Goal: Task Accomplishment & Management: Use online tool/utility

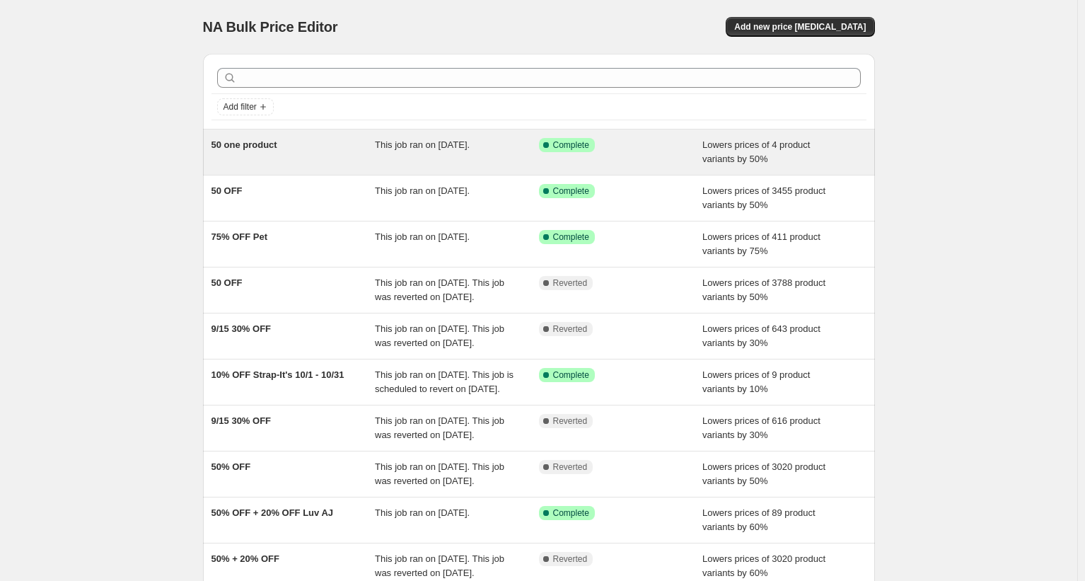
click at [326, 150] on div "50 one product" at bounding box center [294, 152] width 164 height 28
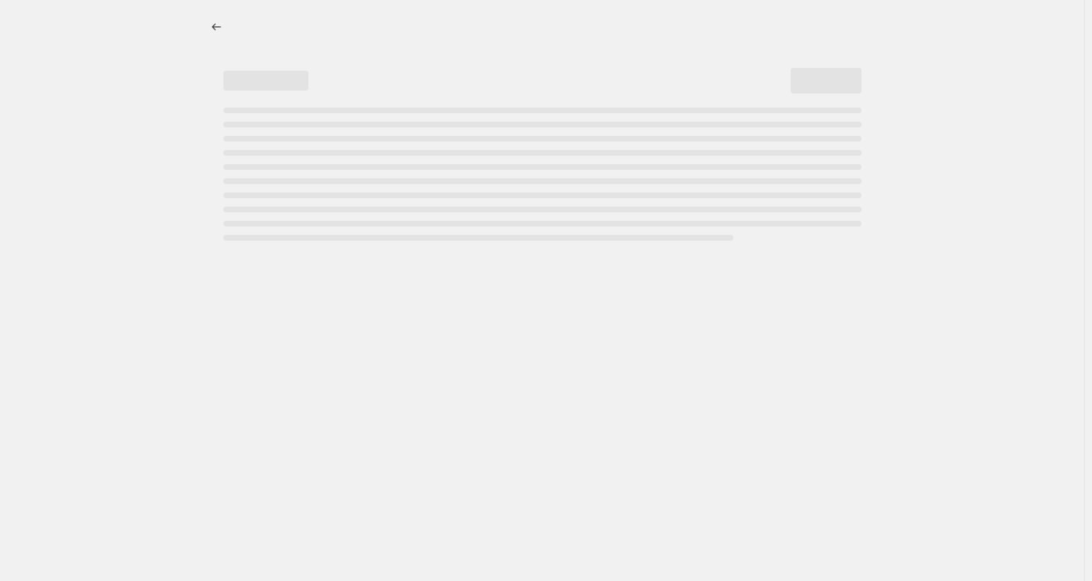
select select "percentage"
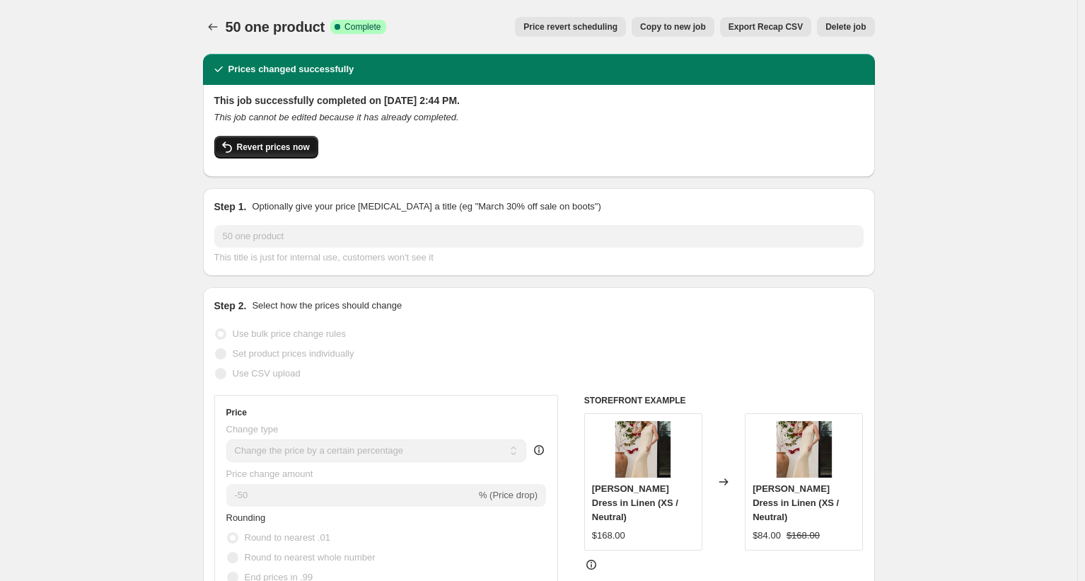
click at [252, 144] on span "Revert prices now" at bounding box center [273, 146] width 73 height 11
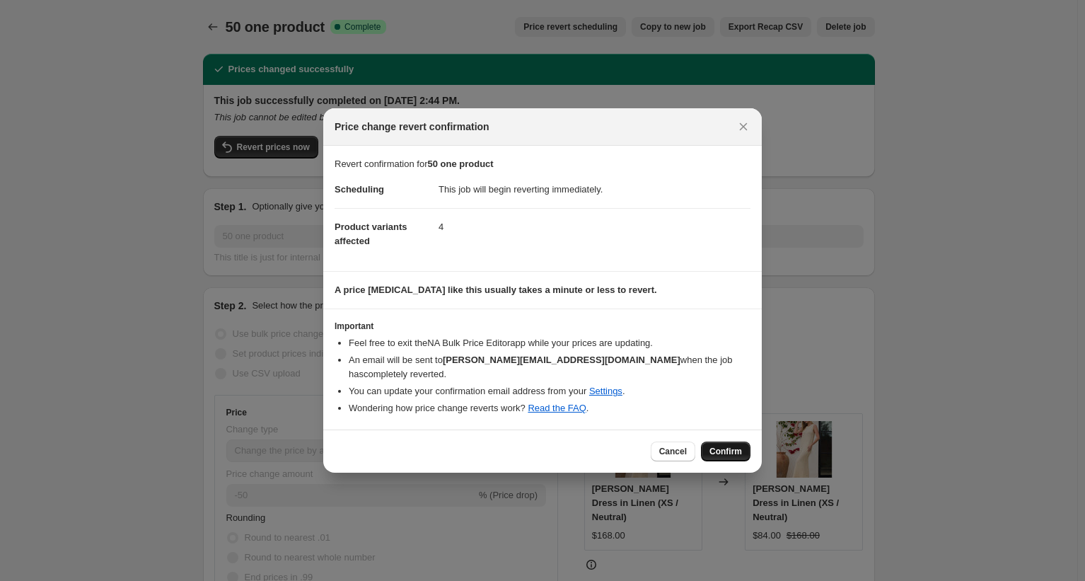
click at [733, 446] on span "Confirm" at bounding box center [726, 451] width 33 height 11
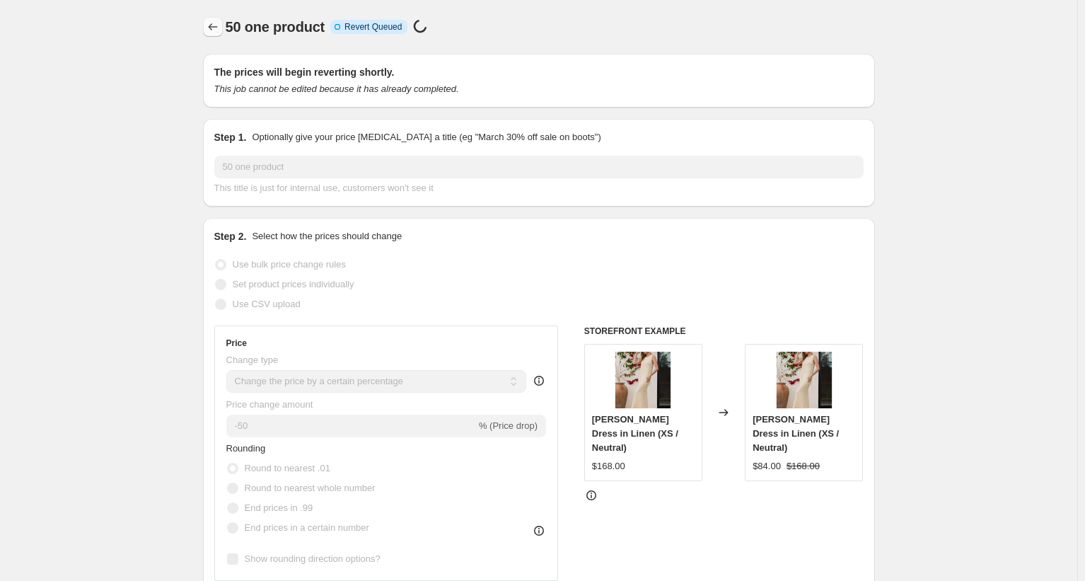
click at [220, 24] on icon "Price change jobs" at bounding box center [213, 27] width 14 height 14
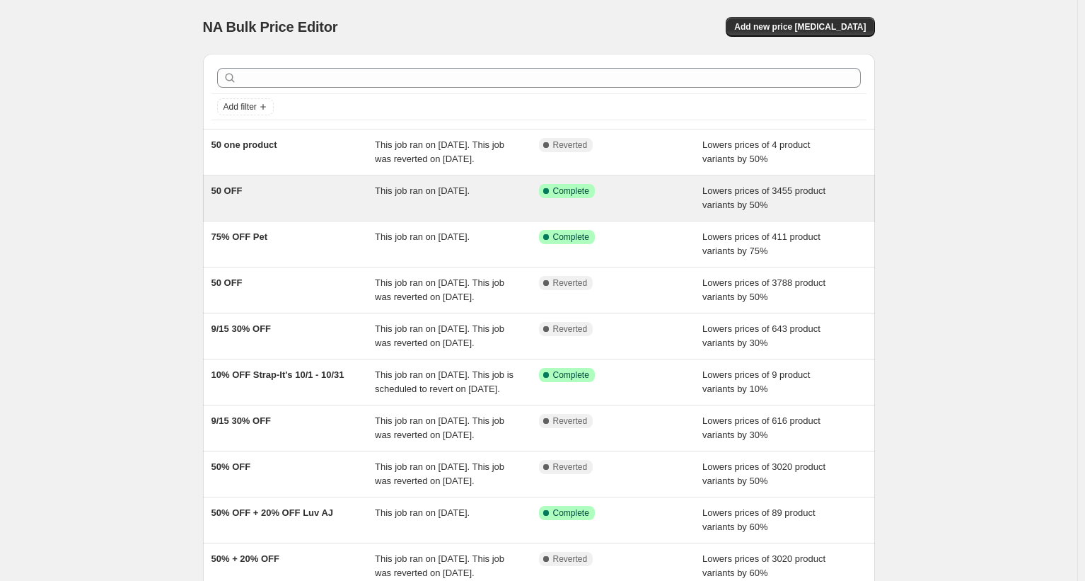
click at [331, 212] on div "50 OFF" at bounding box center [294, 198] width 164 height 28
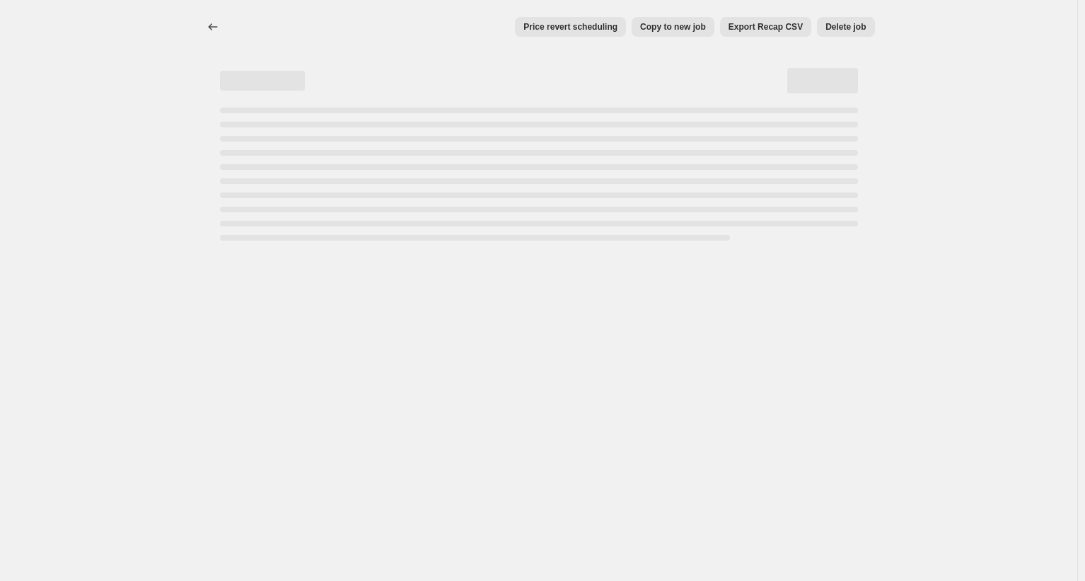
select select "percentage"
select select "tag"
select select "product_type"
select select "not_equal"
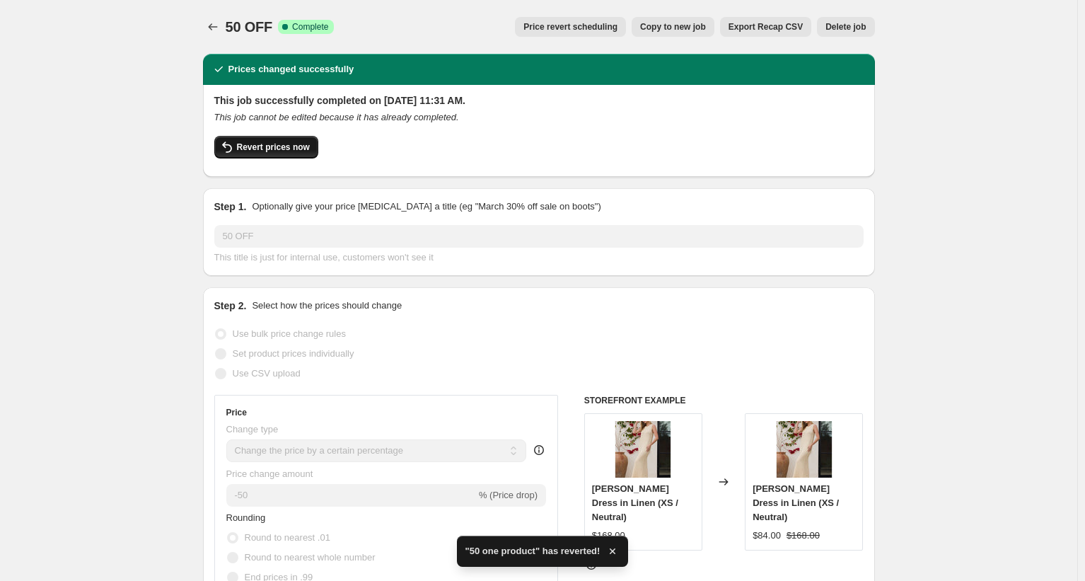
click at [285, 151] on span "Revert prices now" at bounding box center [273, 146] width 73 height 11
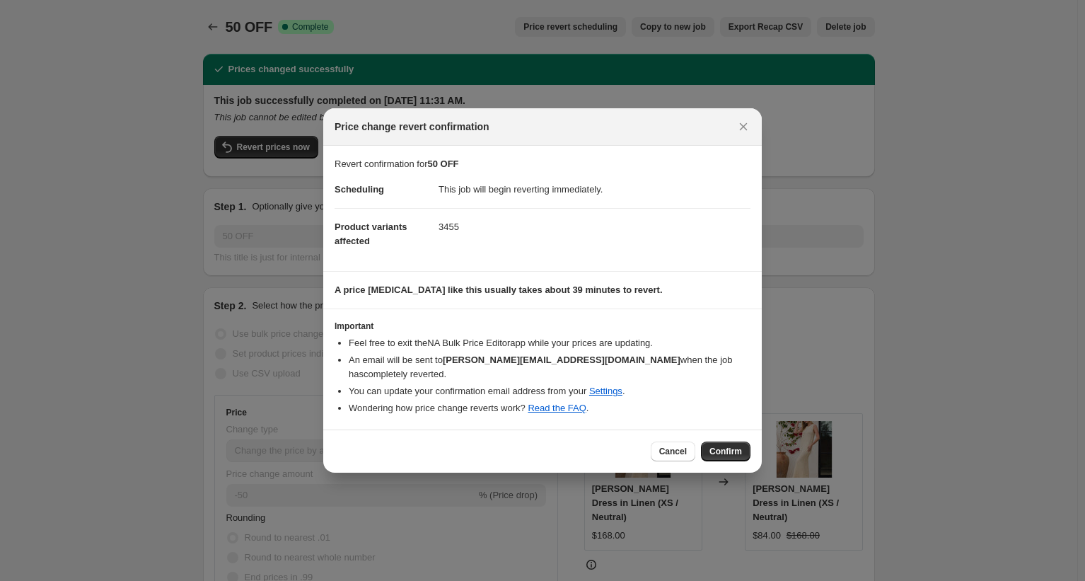
click at [723, 446] on span "Confirm" at bounding box center [726, 451] width 33 height 11
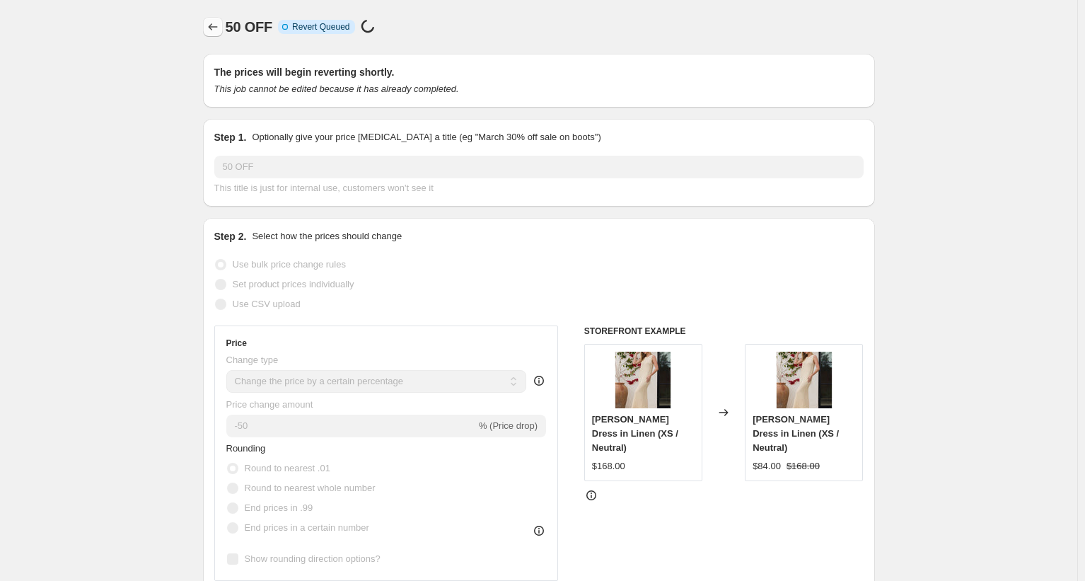
click at [213, 25] on icon "Price change jobs" at bounding box center [213, 27] width 14 height 14
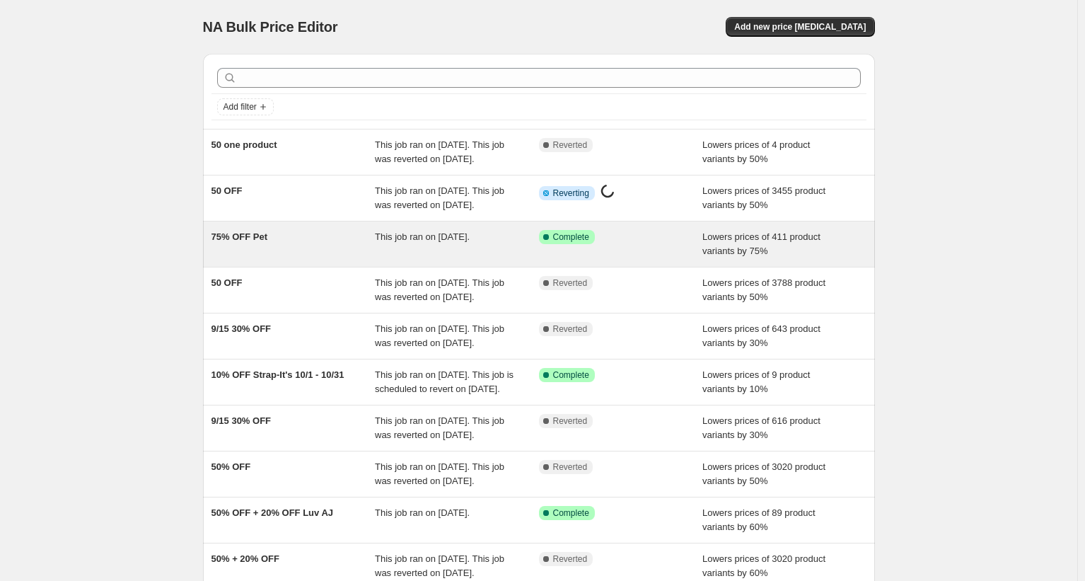
click at [335, 258] on div "75% OFF Pet" at bounding box center [294, 244] width 164 height 28
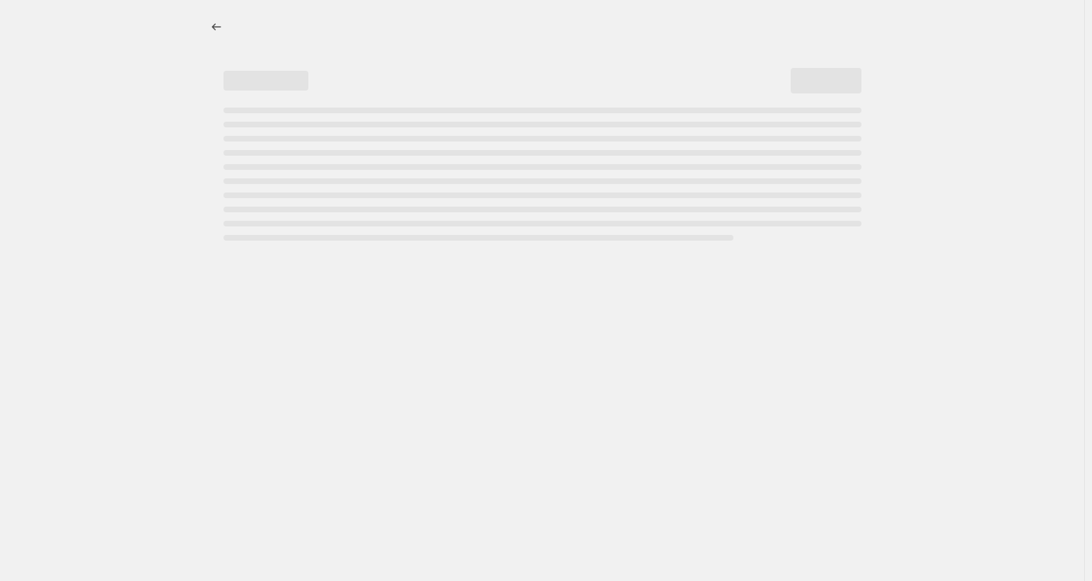
select select "percentage"
select select "product_type"
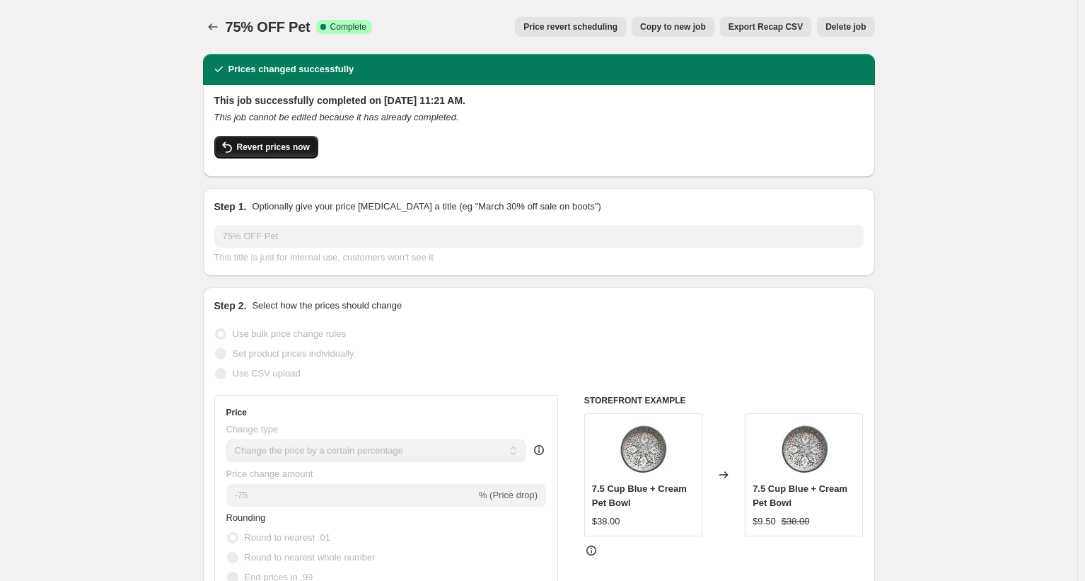
click at [292, 144] on span "Revert prices now" at bounding box center [273, 146] width 73 height 11
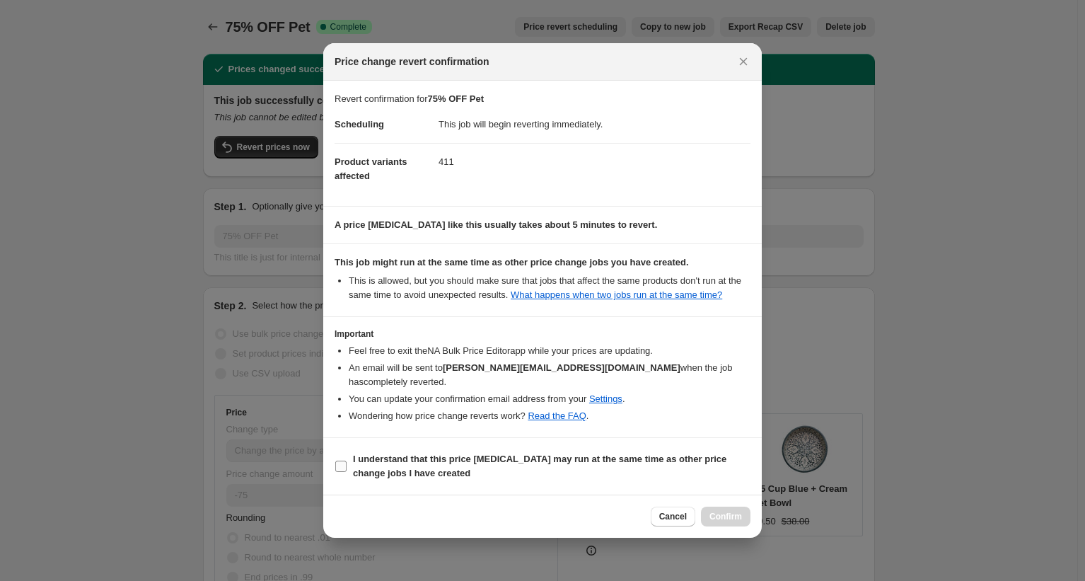
click at [345, 461] on input "I understand that this price [MEDICAL_DATA] may run at the same time as other p…" at bounding box center [340, 466] width 11 height 11
checkbox input "true"
click at [706, 510] on button "Confirm" at bounding box center [726, 517] width 50 height 20
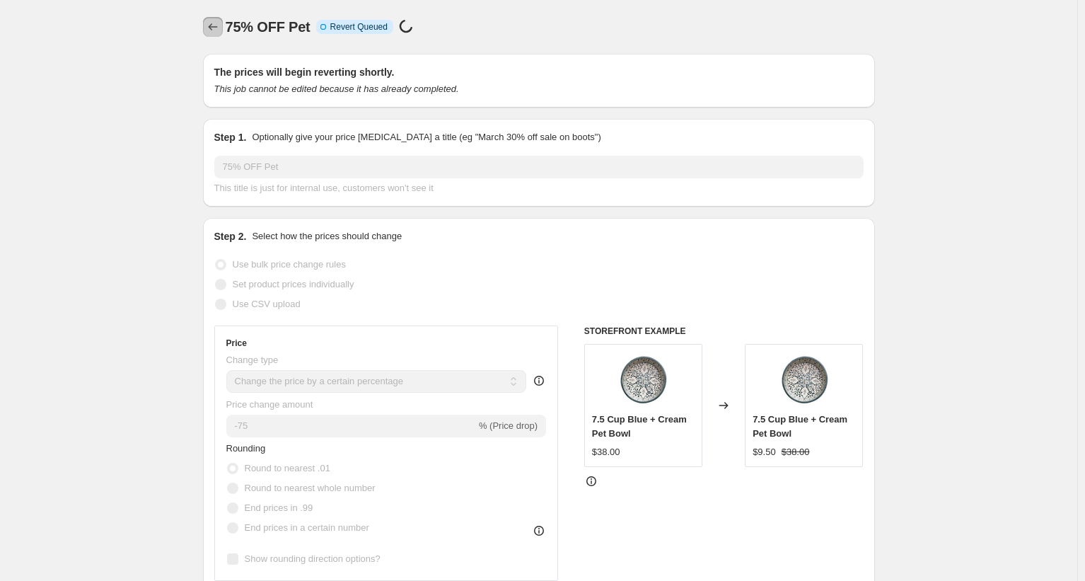
click at [213, 25] on icon "Price change jobs" at bounding box center [213, 27] width 14 height 14
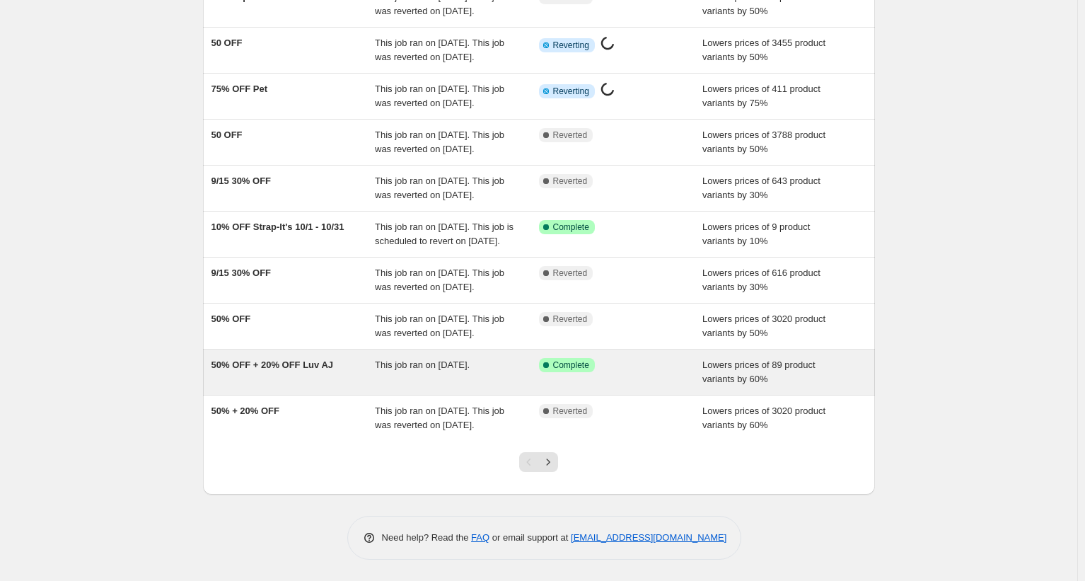
scroll to position [275, 0]
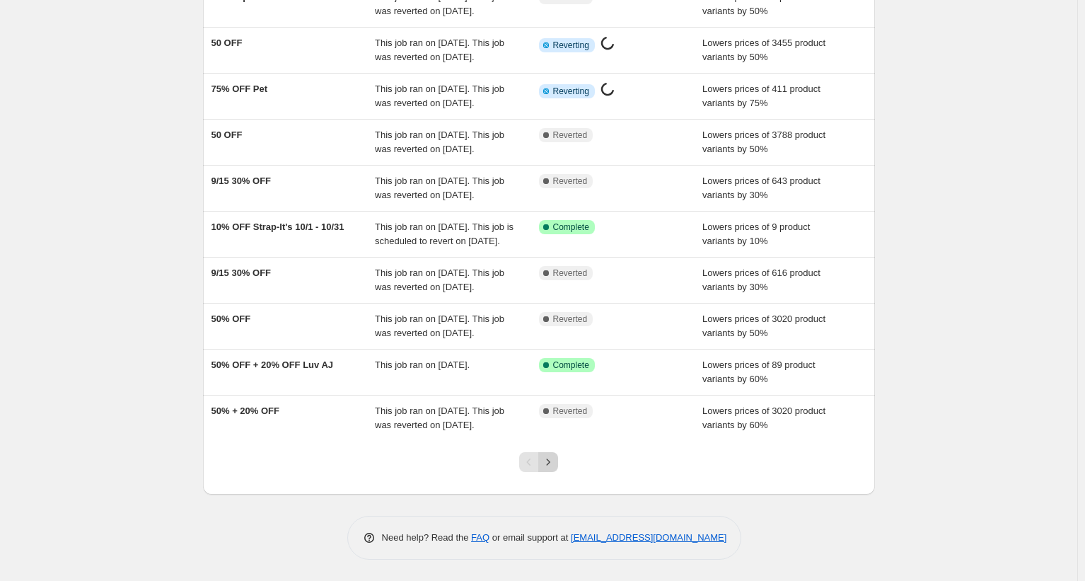
click at [548, 458] on icon "Next" at bounding box center [548, 462] width 14 height 14
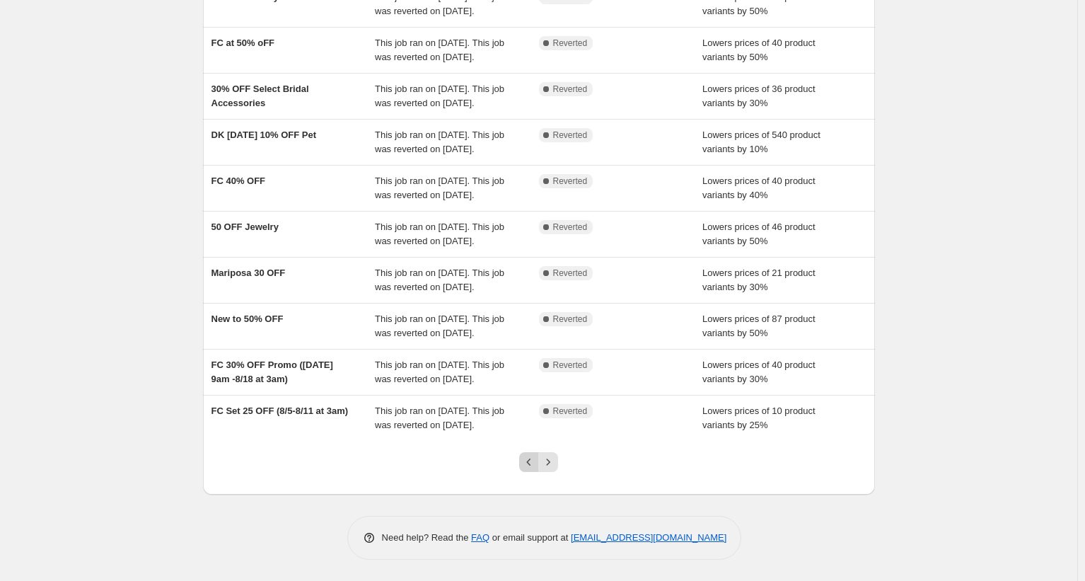
scroll to position [289, 0]
click at [528, 464] on icon "Previous" at bounding box center [529, 462] width 14 height 14
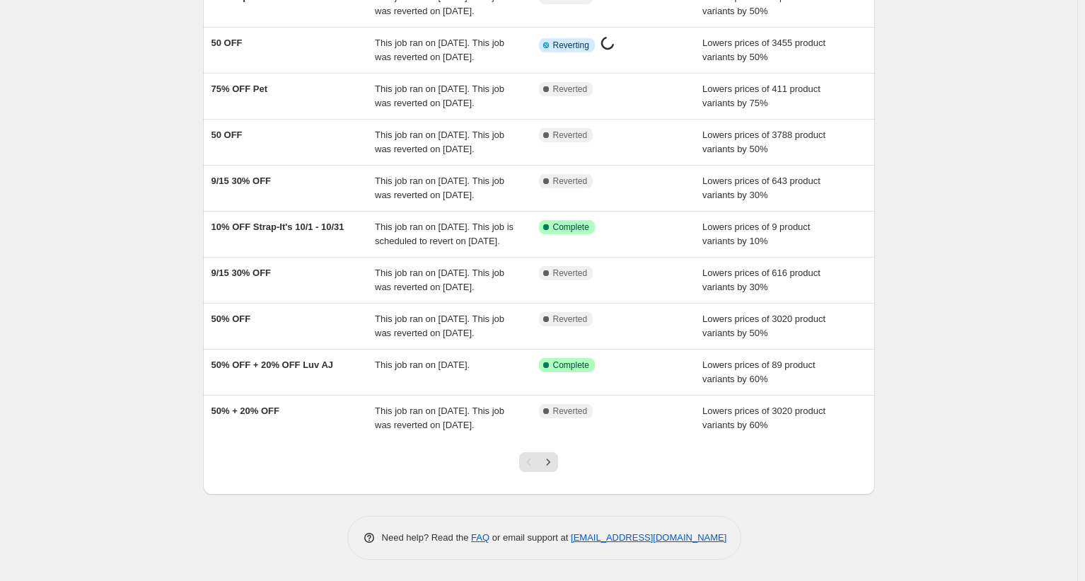
scroll to position [0, 0]
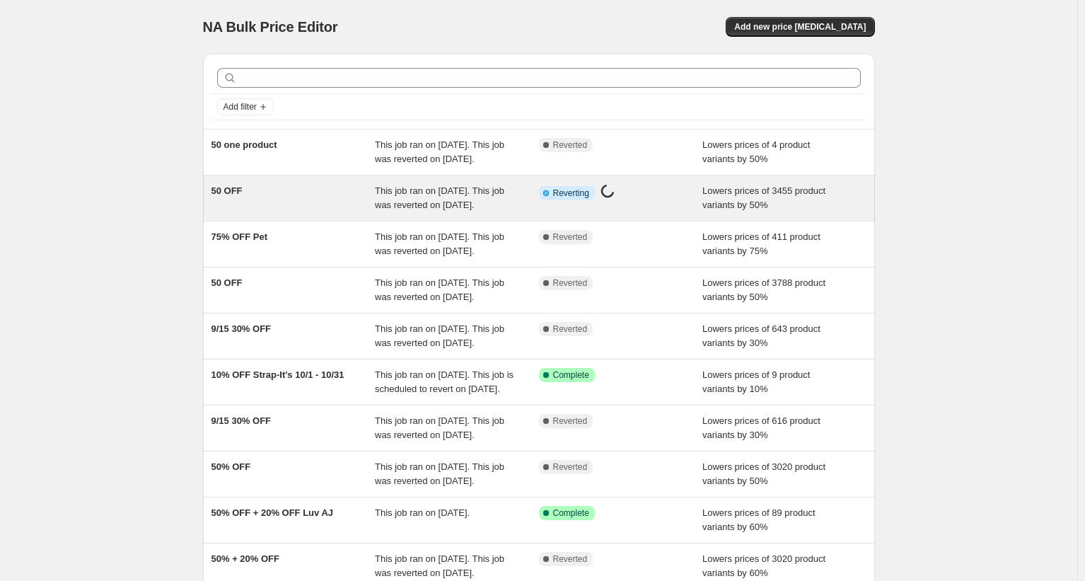
click at [350, 212] on div "50 OFF" at bounding box center [294, 198] width 164 height 28
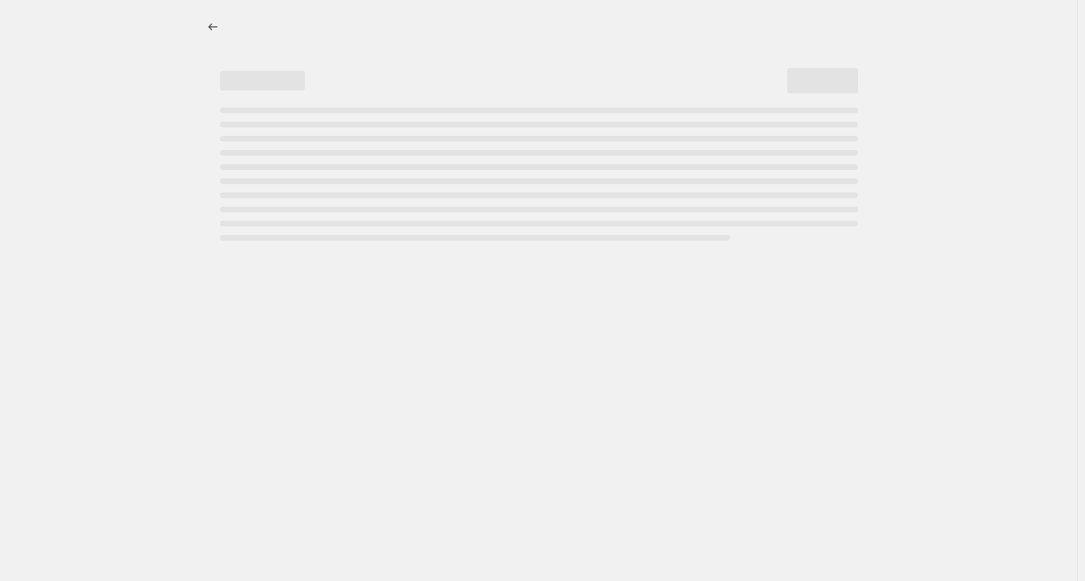
select select "percentage"
select select "tag"
select select "product_type"
select select "not_equal"
select select "percentage"
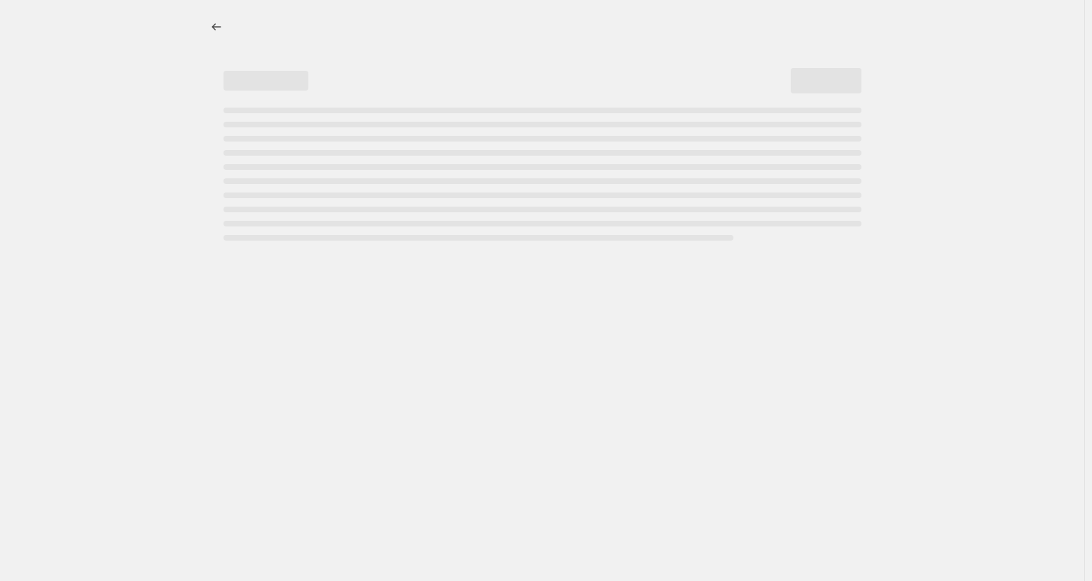
select select "tag"
select select "product_type"
select select "not_equal"
select select "percentage"
select select "tag"
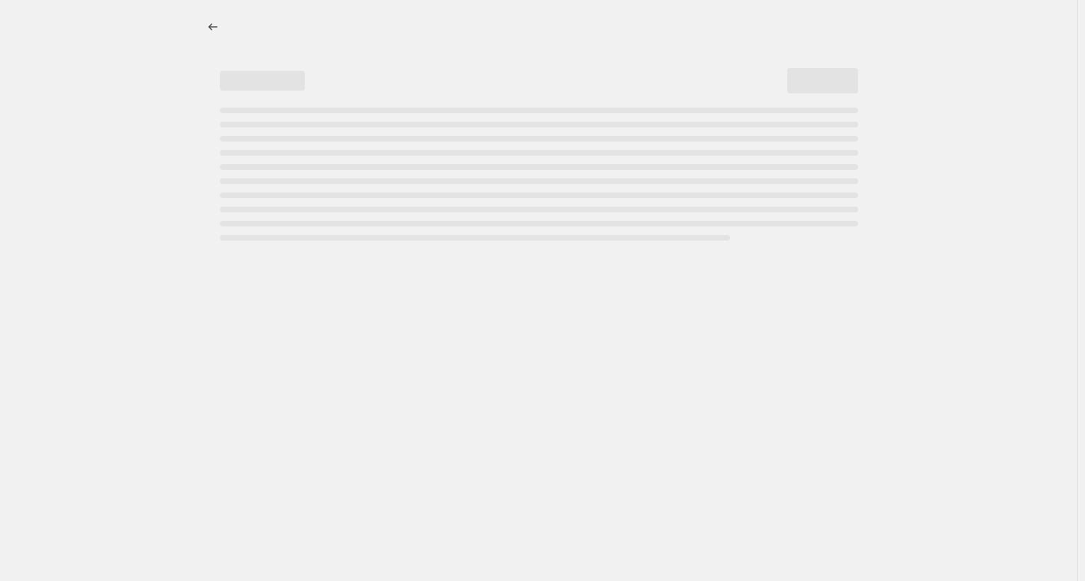
select select "product_type"
select select "not_equal"
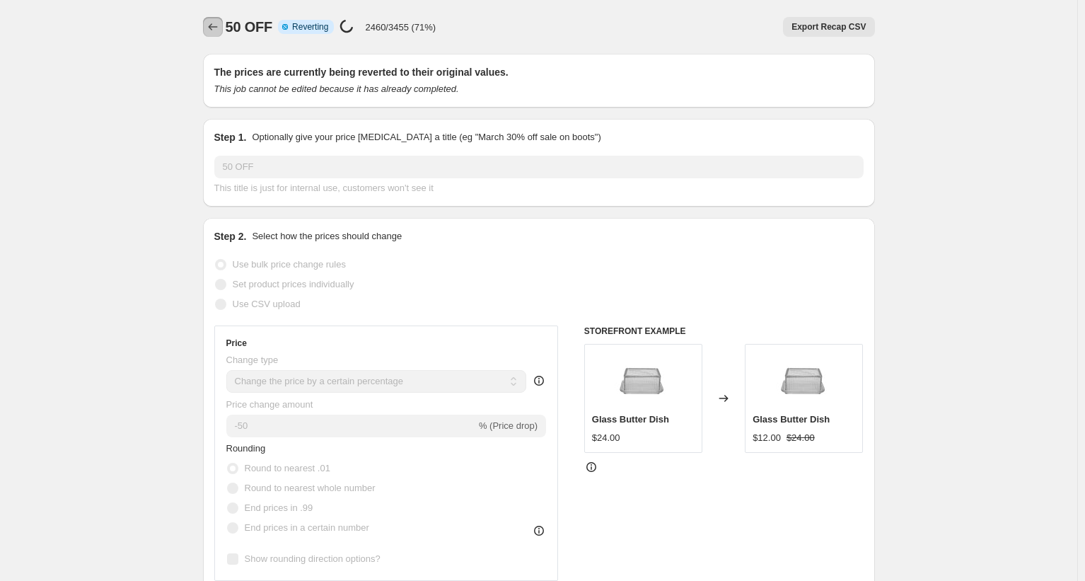
click at [206, 27] on button "Price change jobs" at bounding box center [213, 27] width 20 height 20
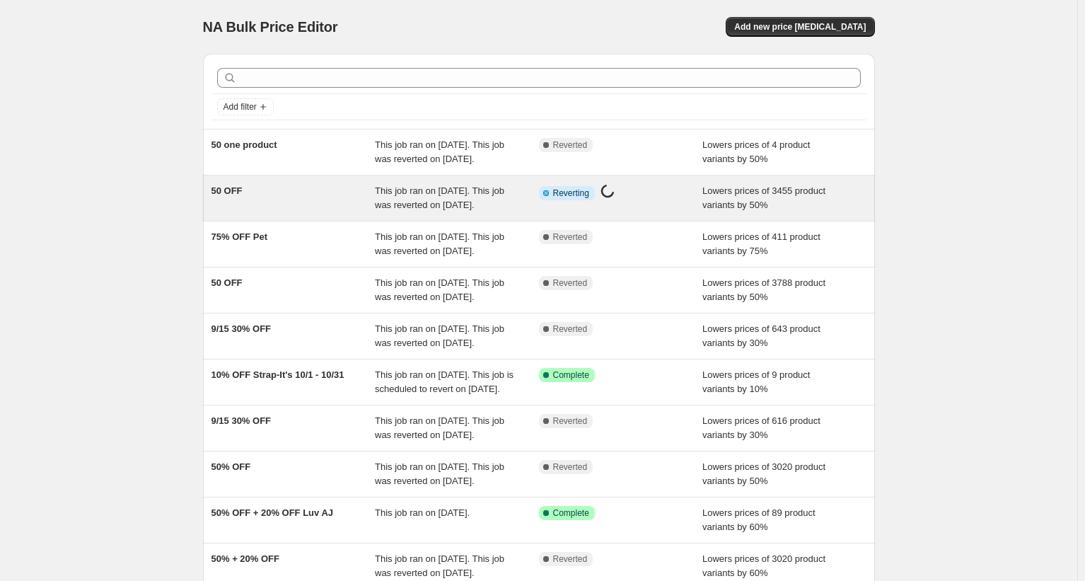
click at [327, 212] on div "50 OFF" at bounding box center [294, 198] width 164 height 28
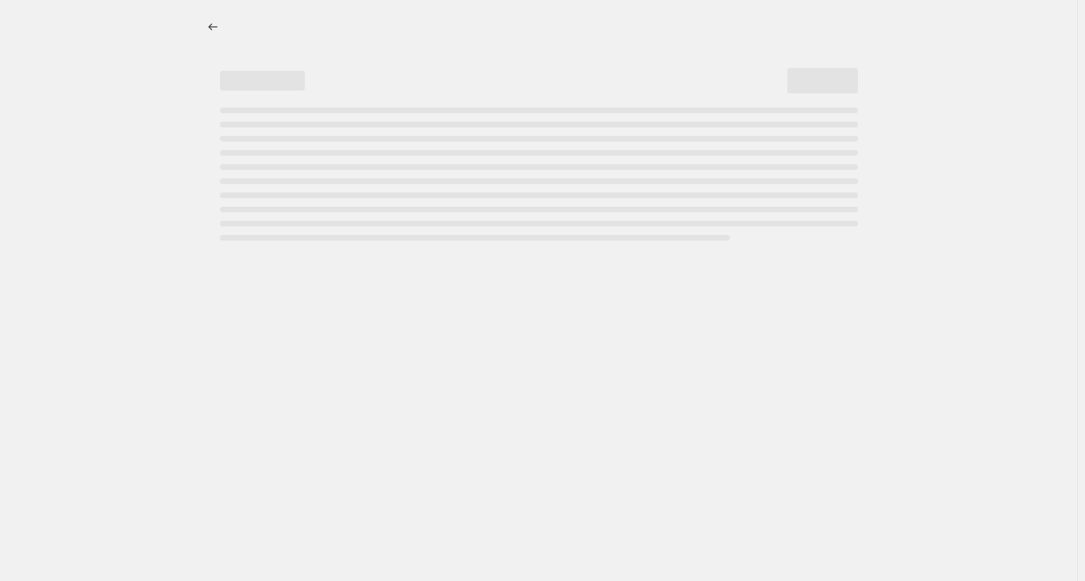
select select "percentage"
select select "tag"
select select "product_type"
select select "not_equal"
select select "percentage"
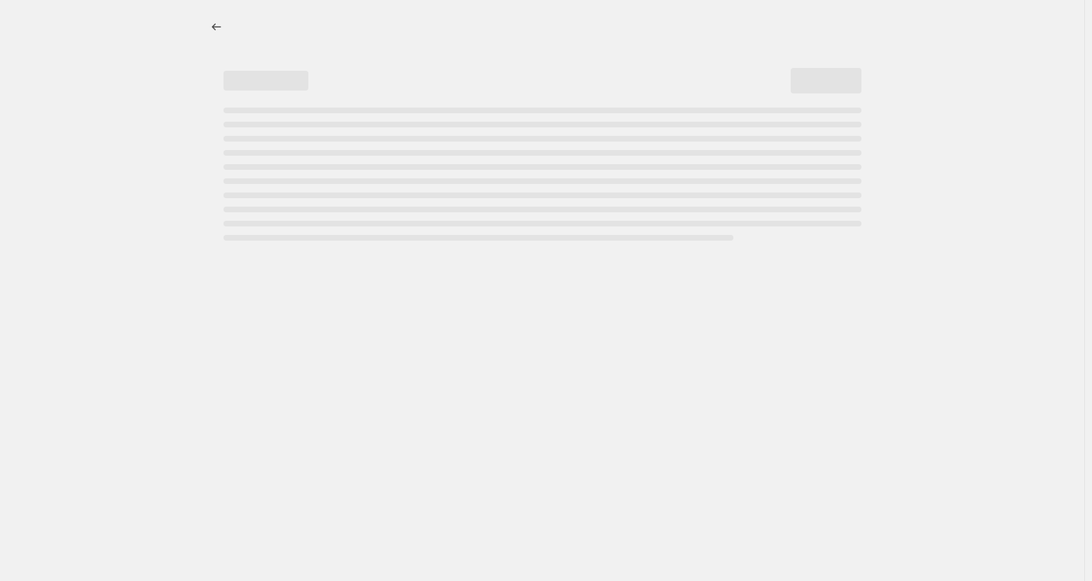
select select "tag"
select select "product_type"
select select "not_equal"
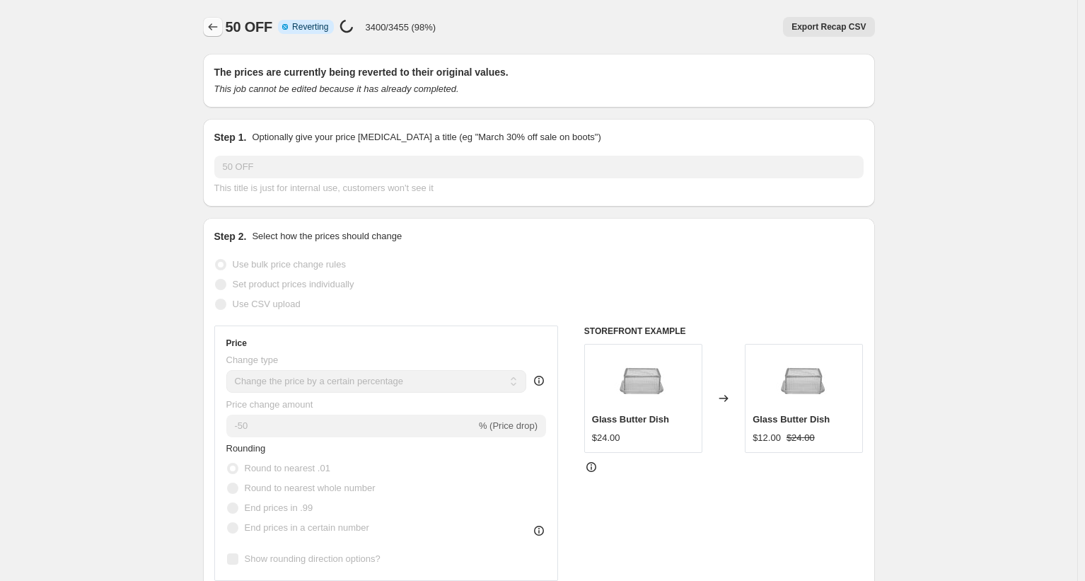
click at [216, 30] on icon "Price change jobs" at bounding box center [213, 27] width 14 height 14
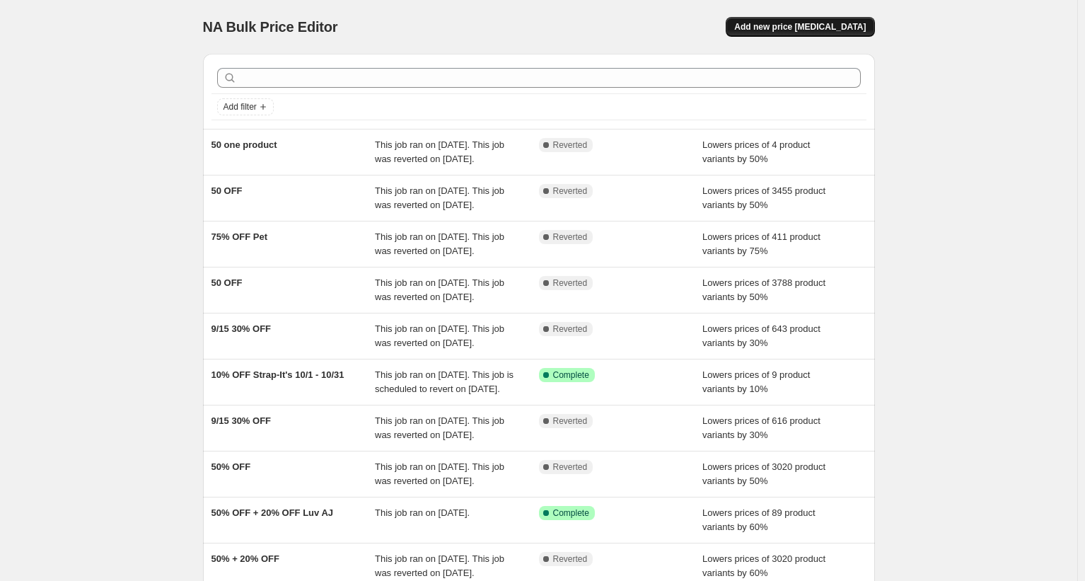
click at [794, 22] on span "Add new price [MEDICAL_DATA]" at bounding box center [800, 26] width 132 height 11
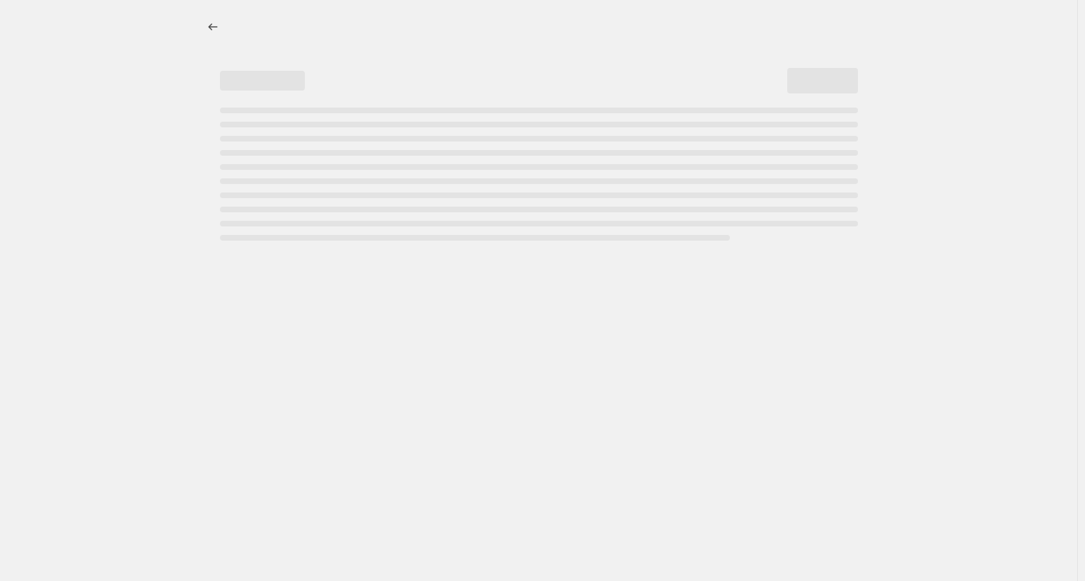
select select "percentage"
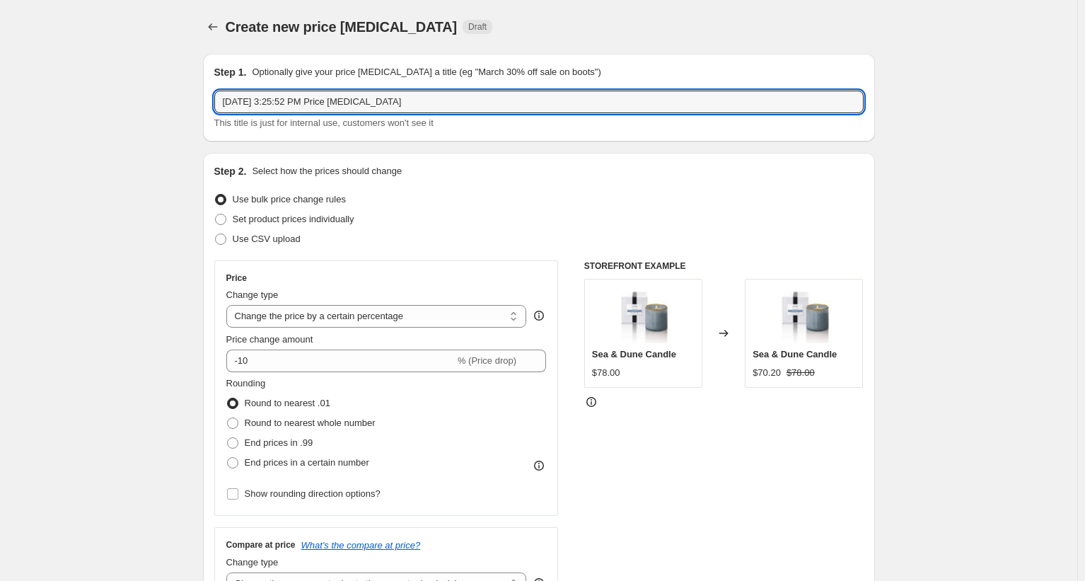
drag, startPoint x: 415, startPoint y: 101, endPoint x: 152, endPoint y: 122, distance: 263.3
type input "Columbus Day"
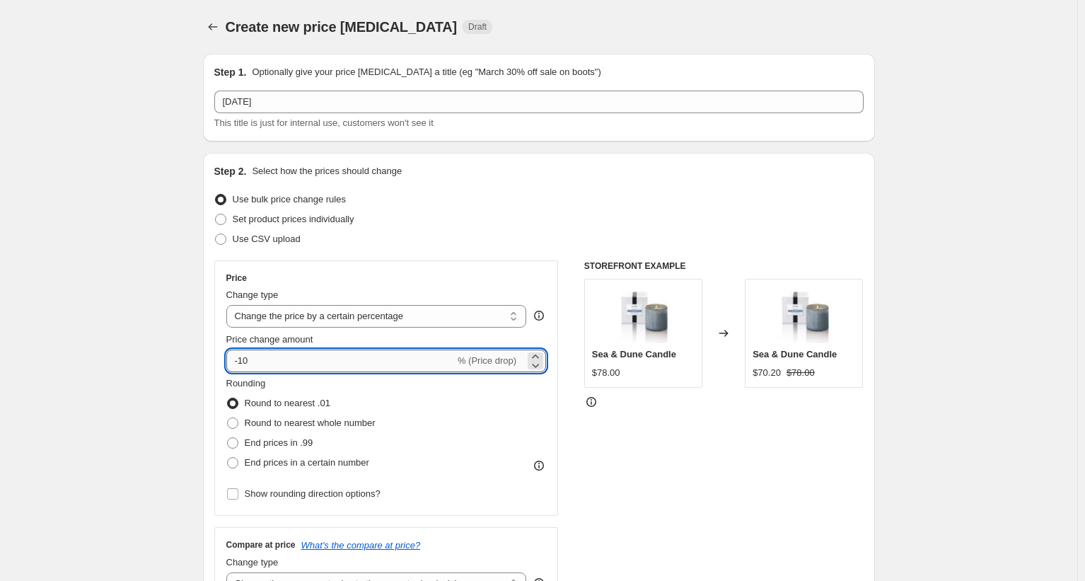
drag, startPoint x: 253, startPoint y: 361, endPoint x: 244, endPoint y: 364, distance: 8.9
click at [244, 364] on input "-10" at bounding box center [340, 360] width 228 height 23
type input "-25"
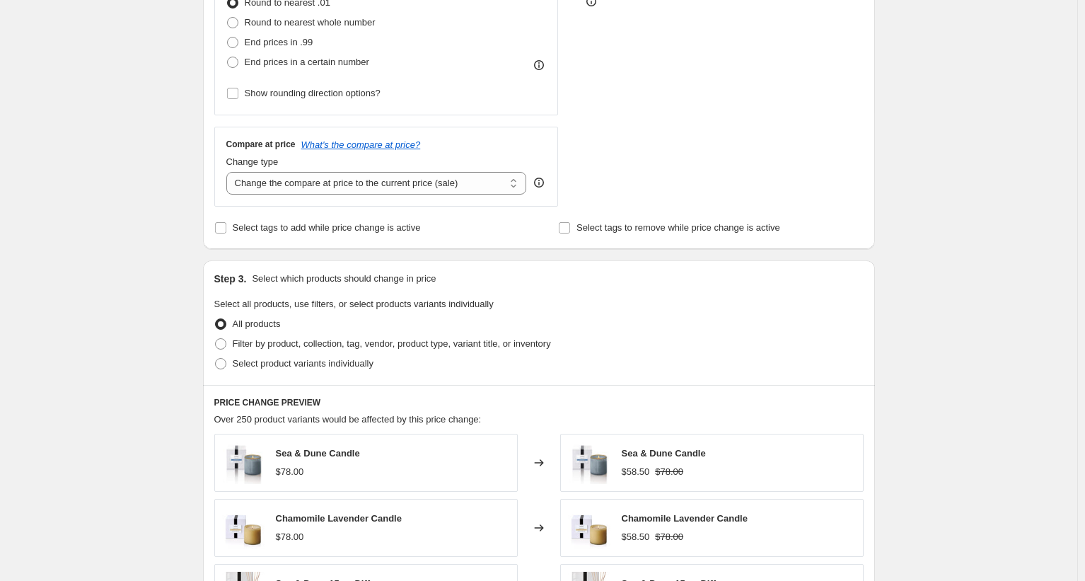
scroll to position [424, 0]
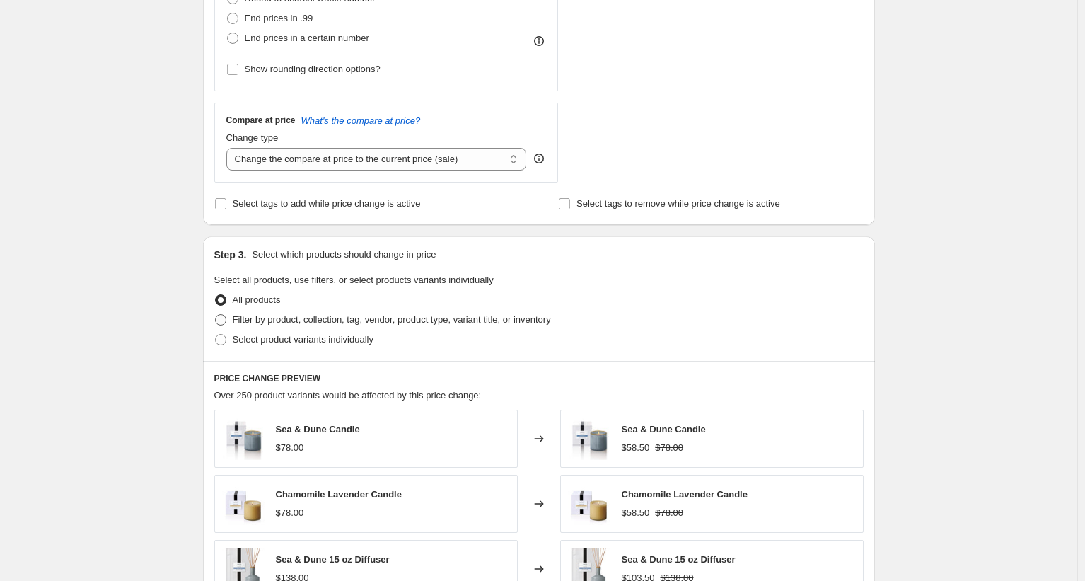
click at [223, 321] on span at bounding box center [220, 319] width 11 height 11
click at [216, 315] on input "Filter by product, collection, tag, vendor, product type, variant title, or inv…" at bounding box center [215, 314] width 1 height 1
radio input "true"
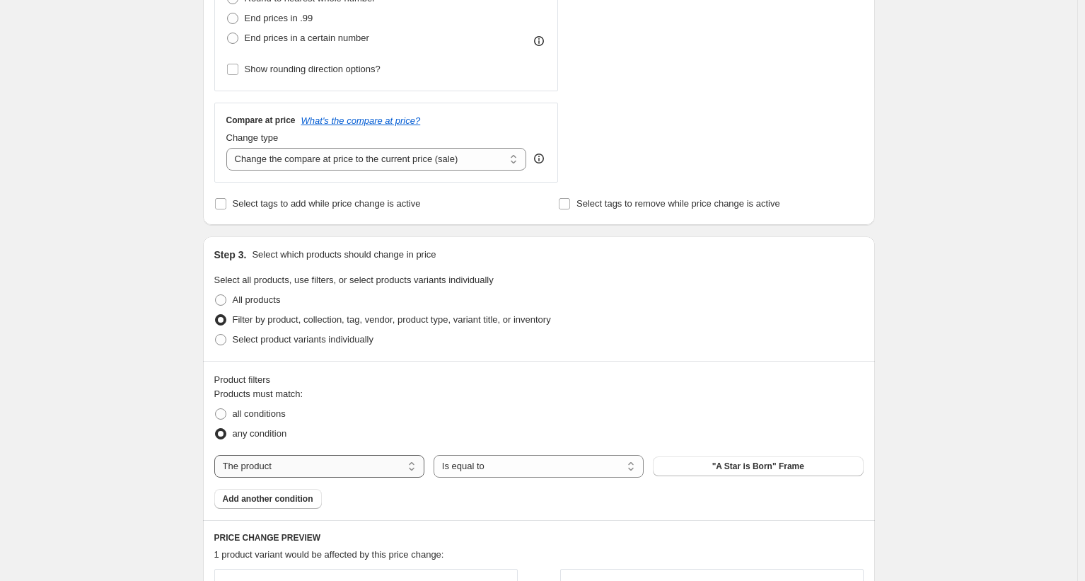
click at [324, 468] on select "The product The product's collection The product's tag The product's vendor The…" at bounding box center [319, 466] width 210 height 23
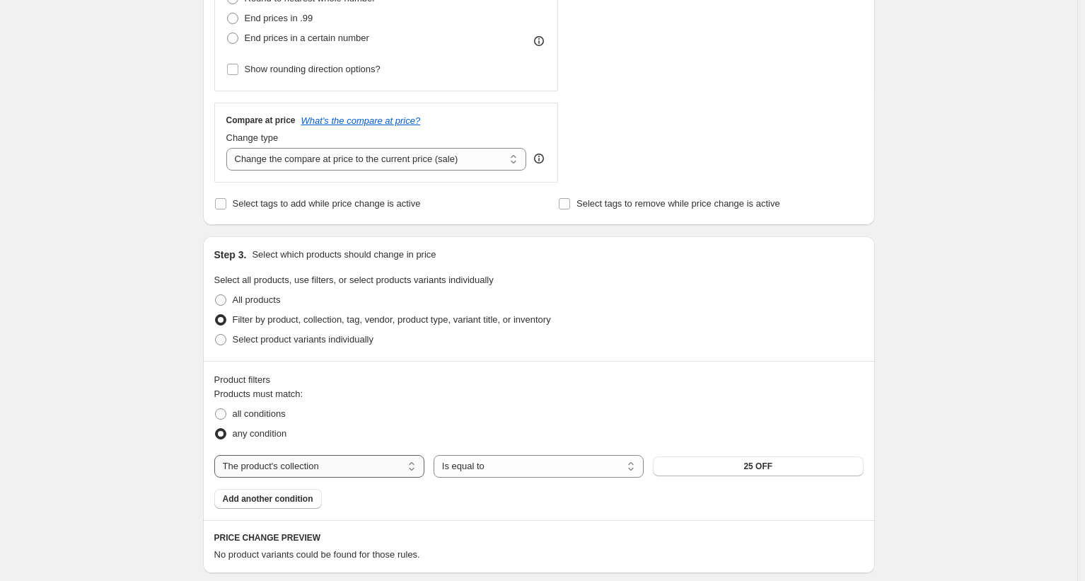
click at [386, 472] on select "The product The product's collection The product's tag The product's vendor The…" at bounding box center [319, 466] width 210 height 23
select select "tag"
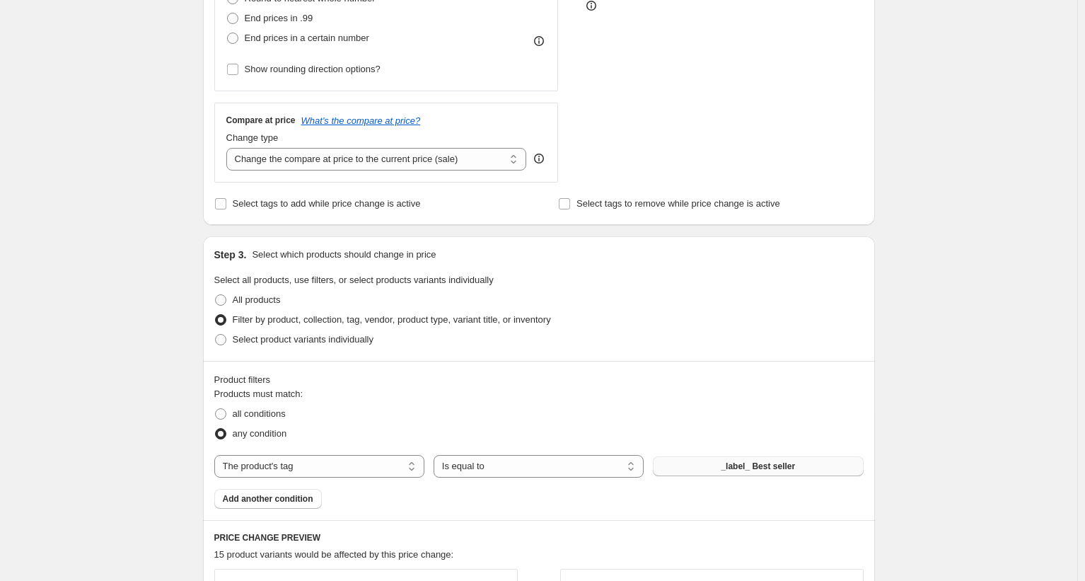
click at [777, 470] on span "_label_ Best seller" at bounding box center [758, 466] width 74 height 11
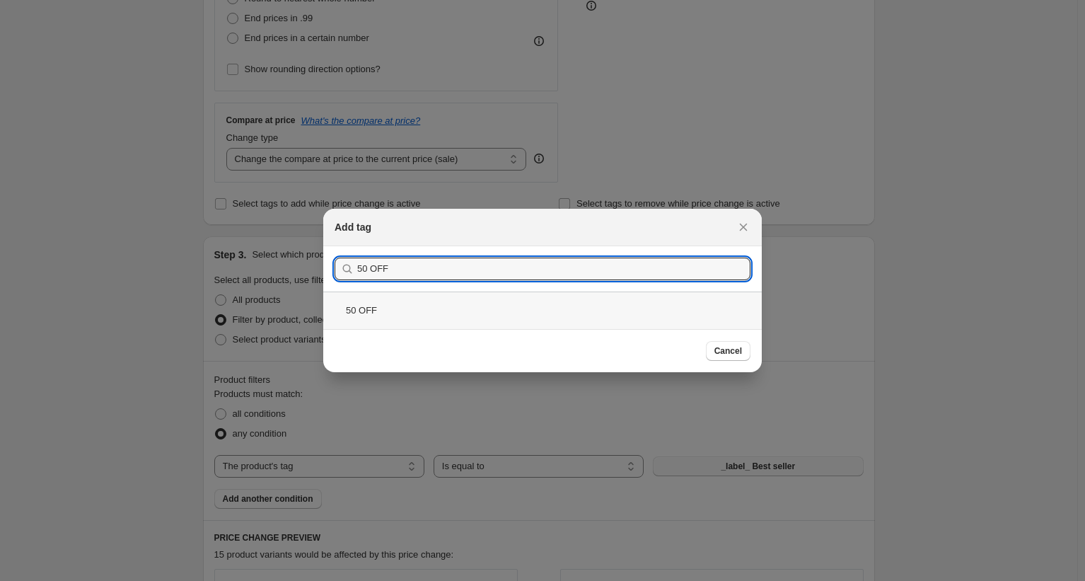
type input "50 OFF"
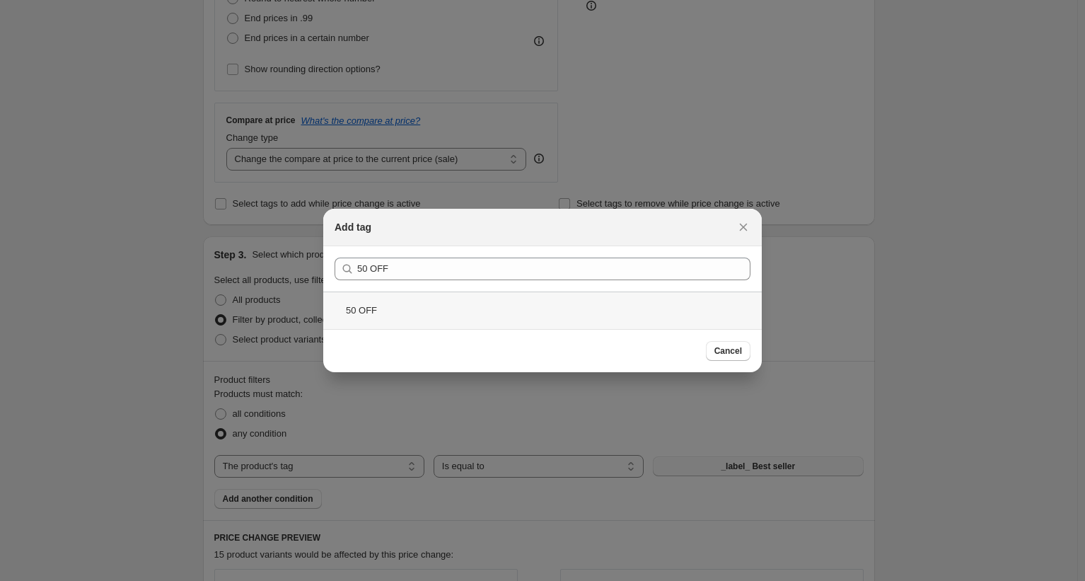
click at [405, 301] on div "50 OFF" at bounding box center [542, 309] width 439 height 37
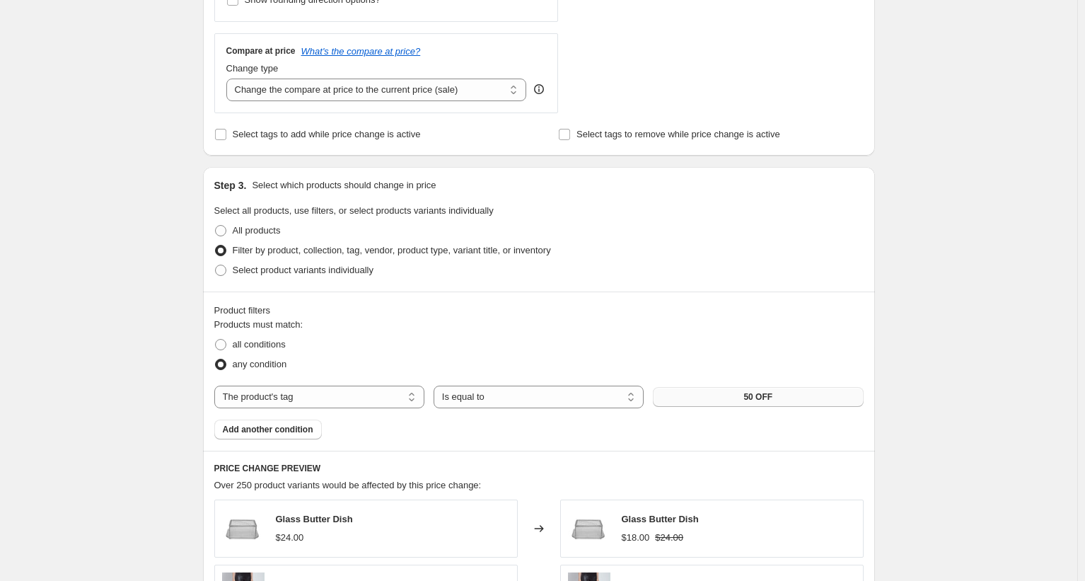
scroll to position [495, 0]
click at [225, 342] on span at bounding box center [220, 342] width 11 height 11
click at [216, 338] on input "all conditions" at bounding box center [215, 337] width 1 height 1
radio input "true"
click at [282, 429] on span "Add another condition" at bounding box center [268, 427] width 91 height 11
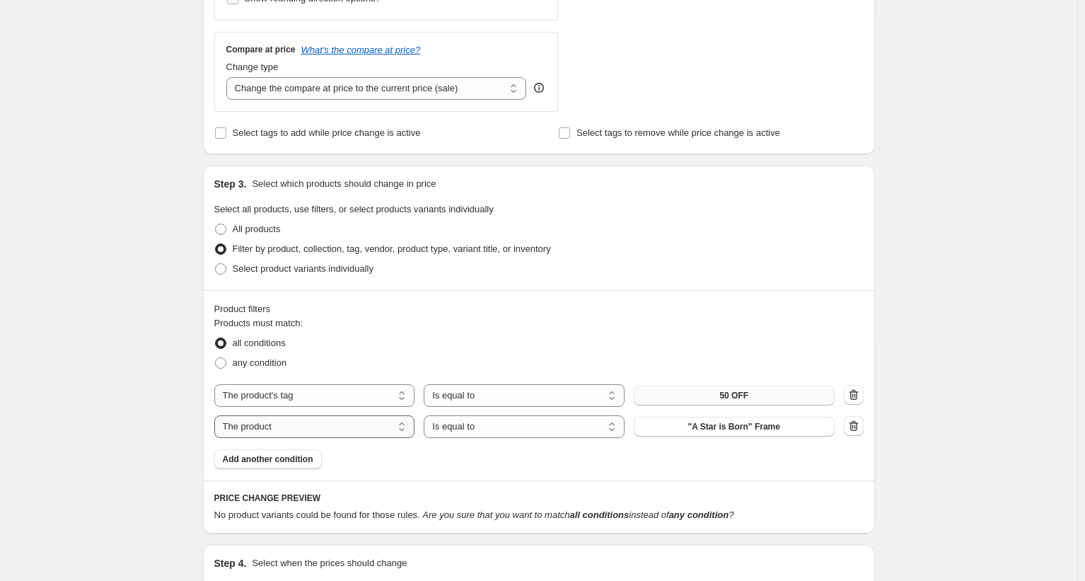
click at [287, 427] on select "The product The product's collection The product's tag The product's vendor The…" at bounding box center [314, 426] width 201 height 23
select select "vendor"
click at [685, 433] on button "7 FOR ALL MANKIND" at bounding box center [734, 427] width 201 height 20
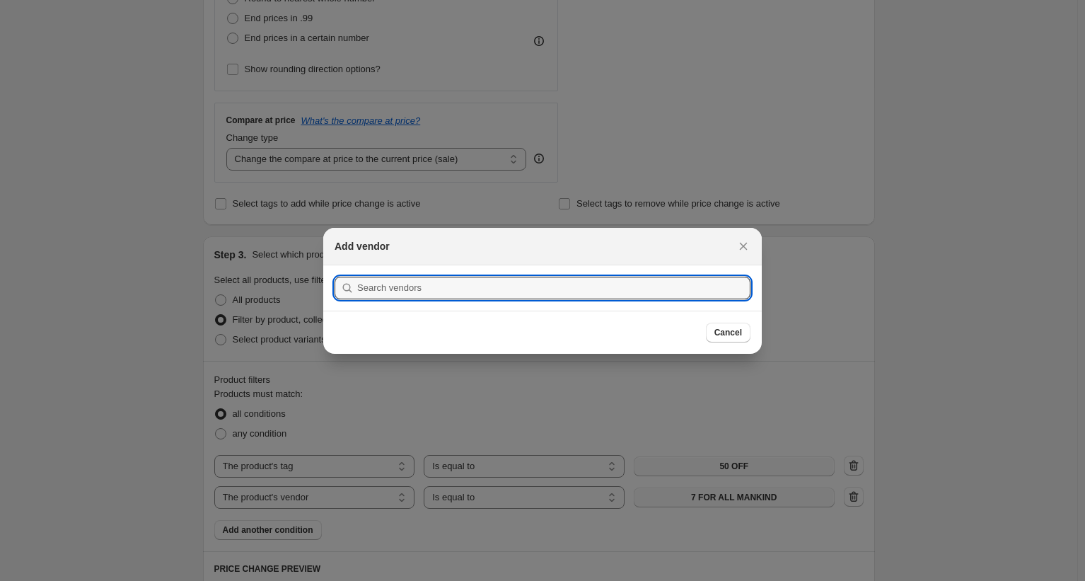
scroll to position [0, 0]
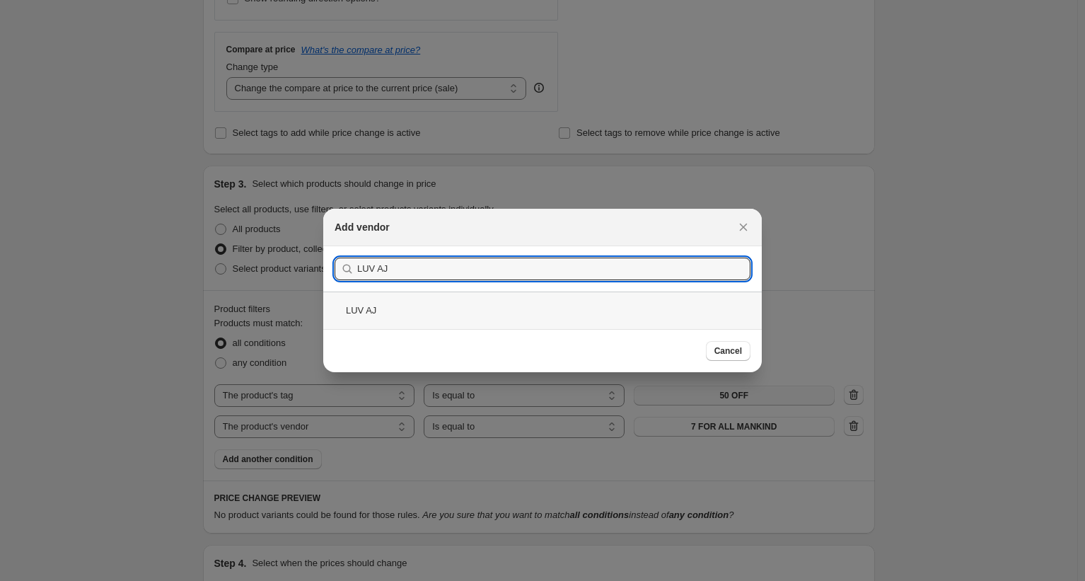
type input "LUV AJ"
click at [544, 311] on div "LUV AJ" at bounding box center [542, 309] width 439 height 37
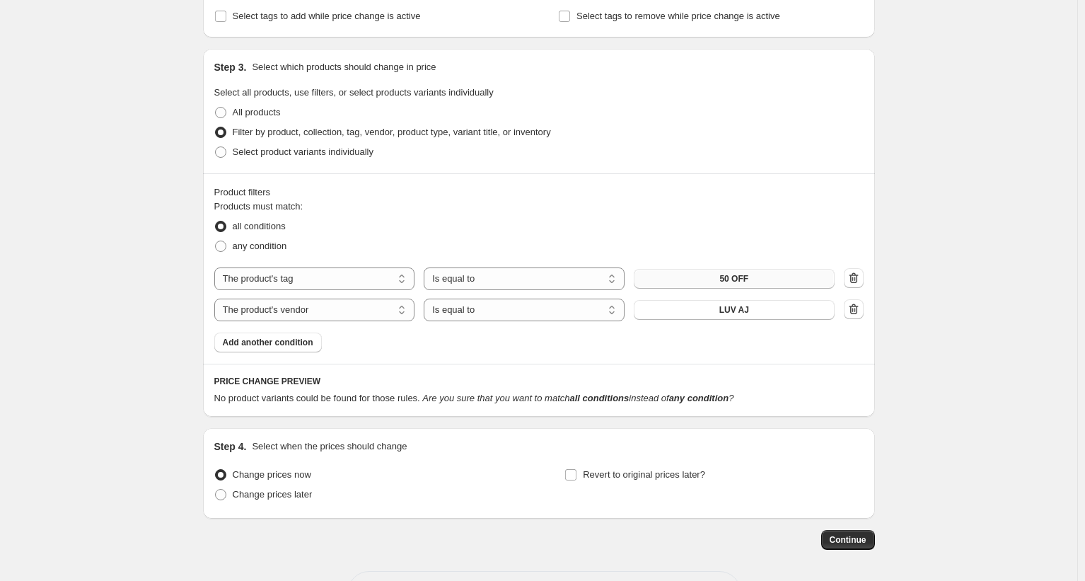
scroll to position [637, 0]
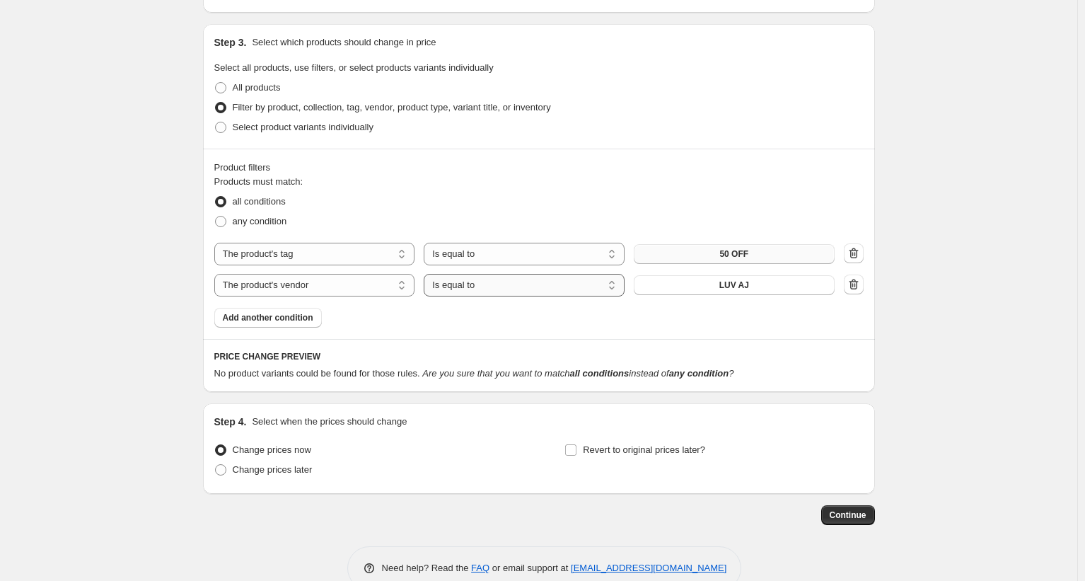
click at [589, 291] on select "Is equal to Is not equal to" at bounding box center [524, 285] width 201 height 23
select select "not_equal"
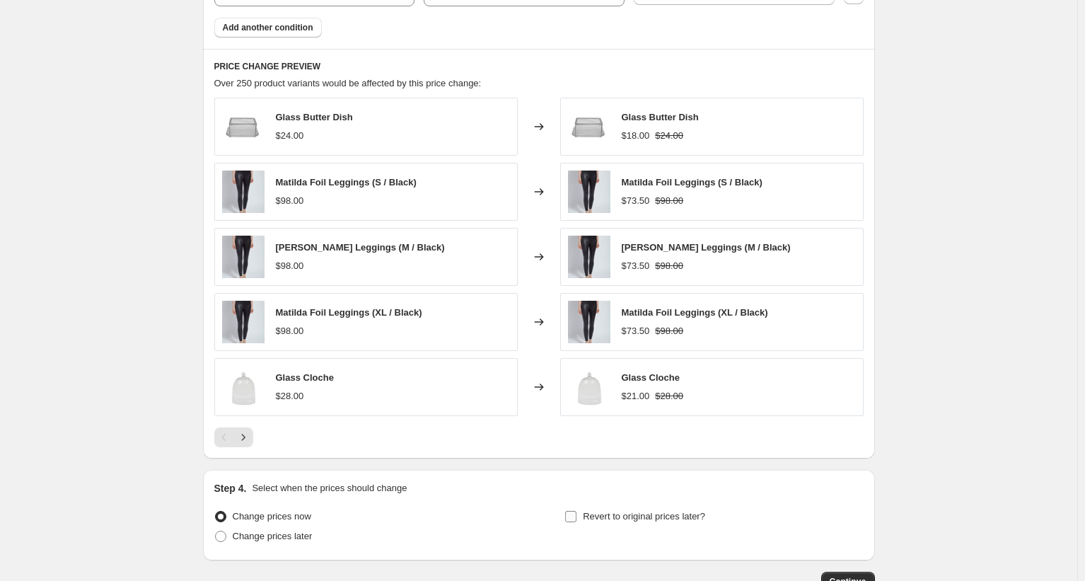
scroll to position [1024, 0]
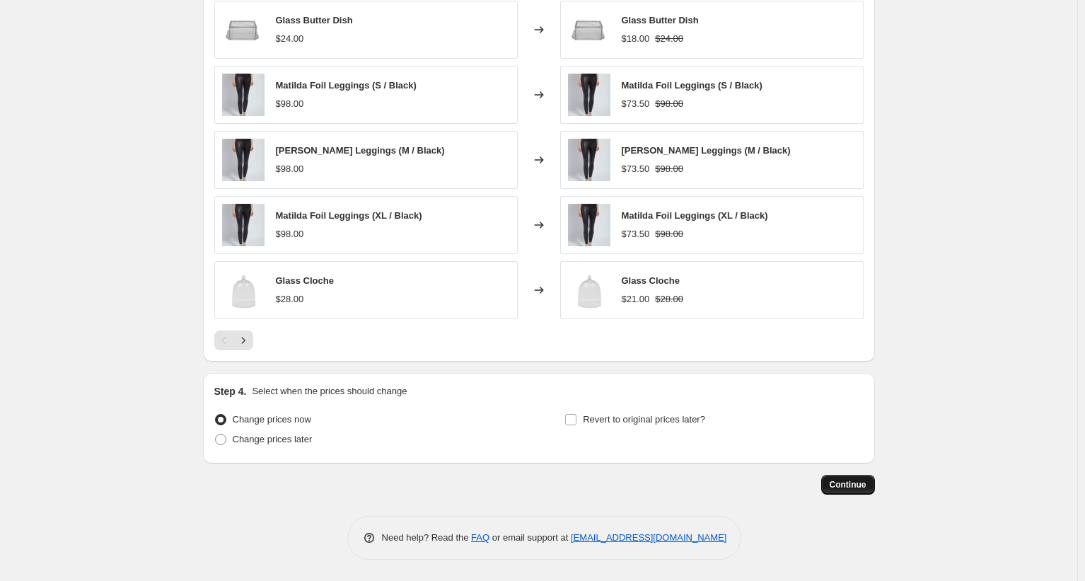
click at [834, 488] on button "Continue" at bounding box center [848, 485] width 54 height 20
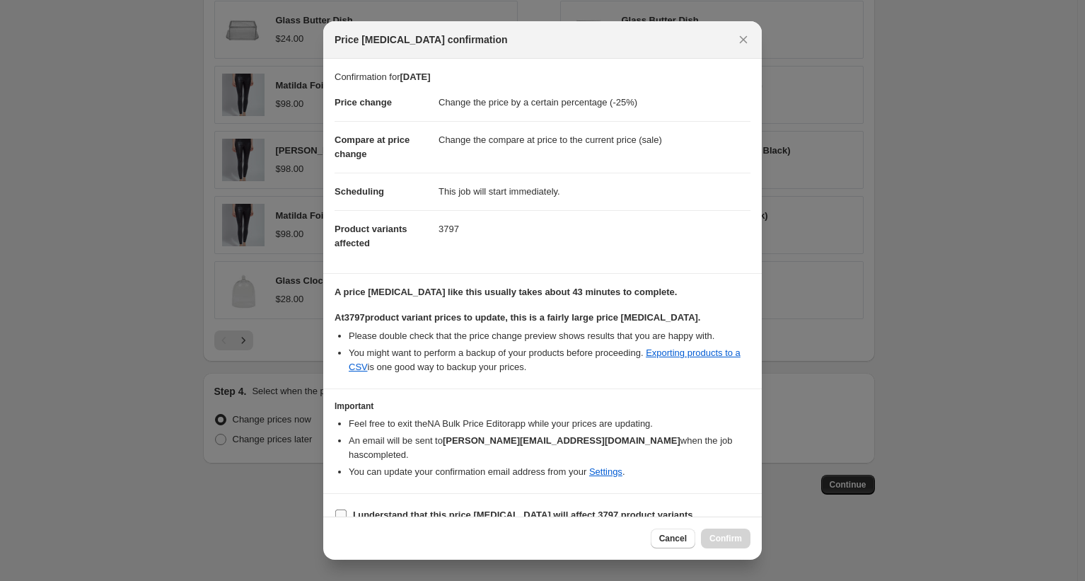
click at [345, 509] on input "I understand that this price change job will affect 3797 product variants" at bounding box center [340, 514] width 11 height 11
checkbox input "true"
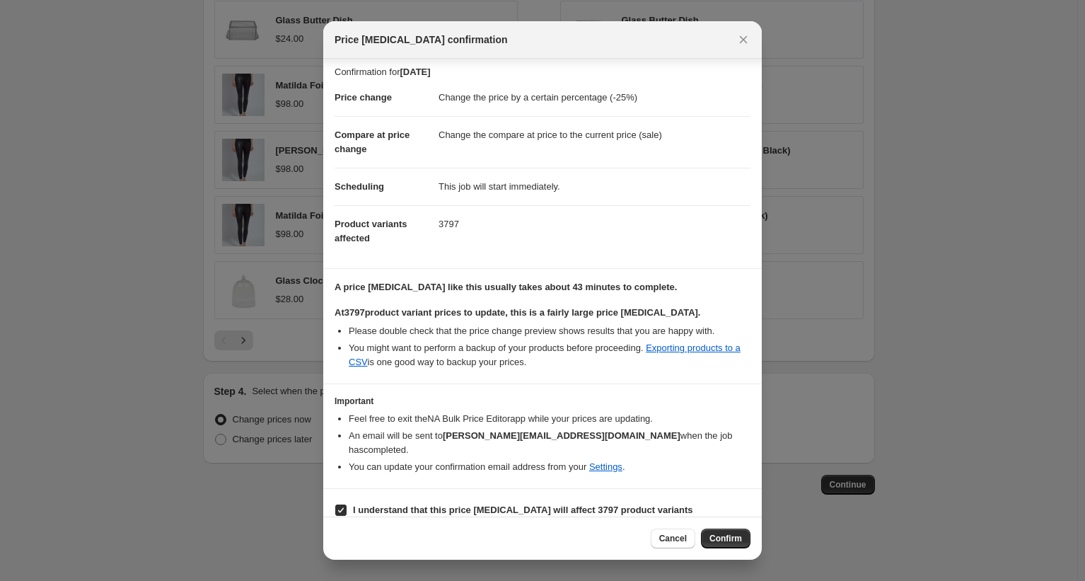
scroll to position [6, 0]
click at [729, 536] on span "Confirm" at bounding box center [726, 538] width 33 height 11
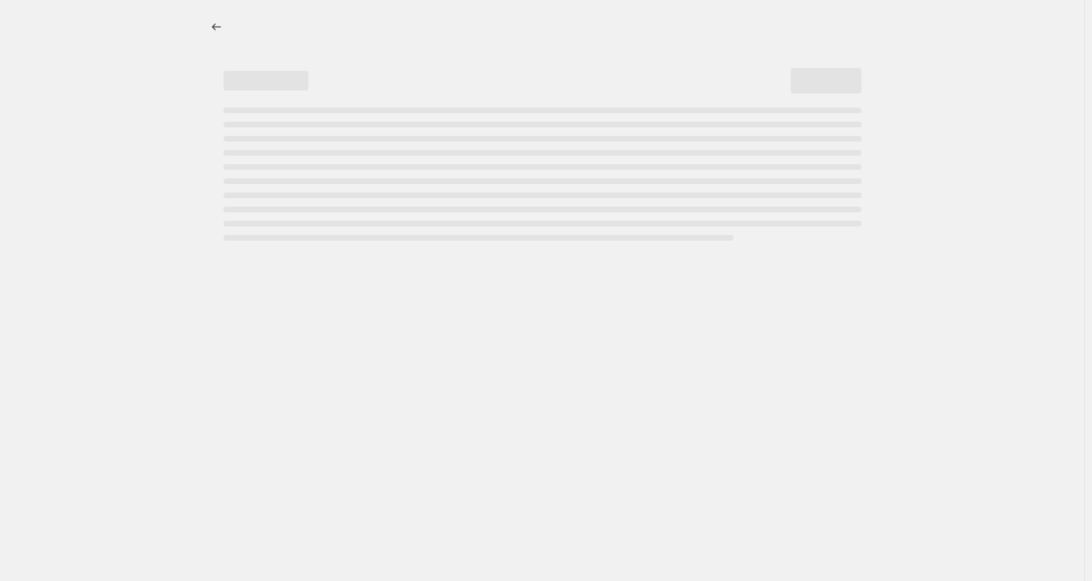
select select "percentage"
select select "not_equal"
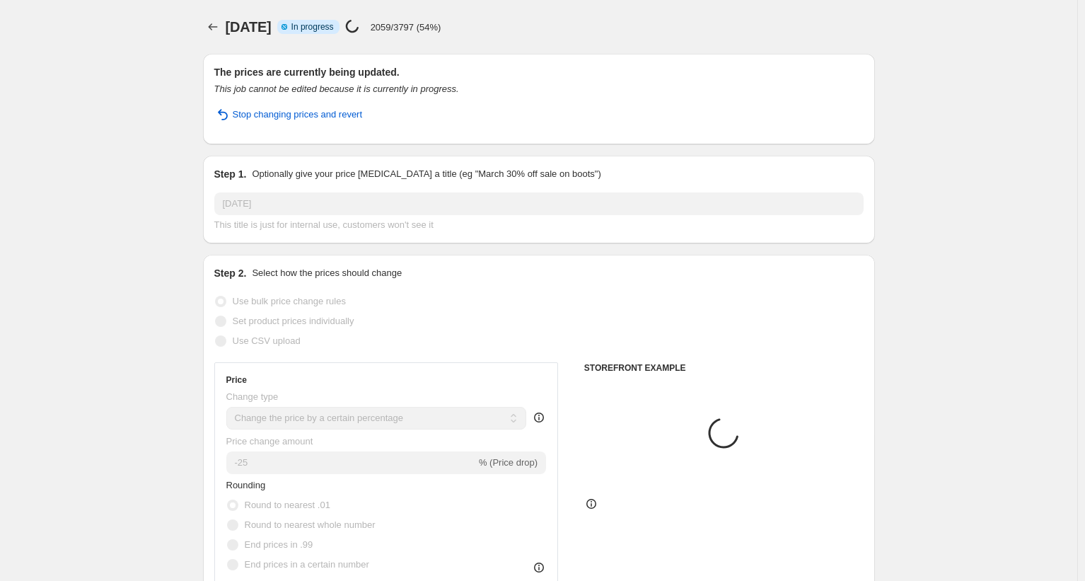
select select "tag"
select select "vendor"
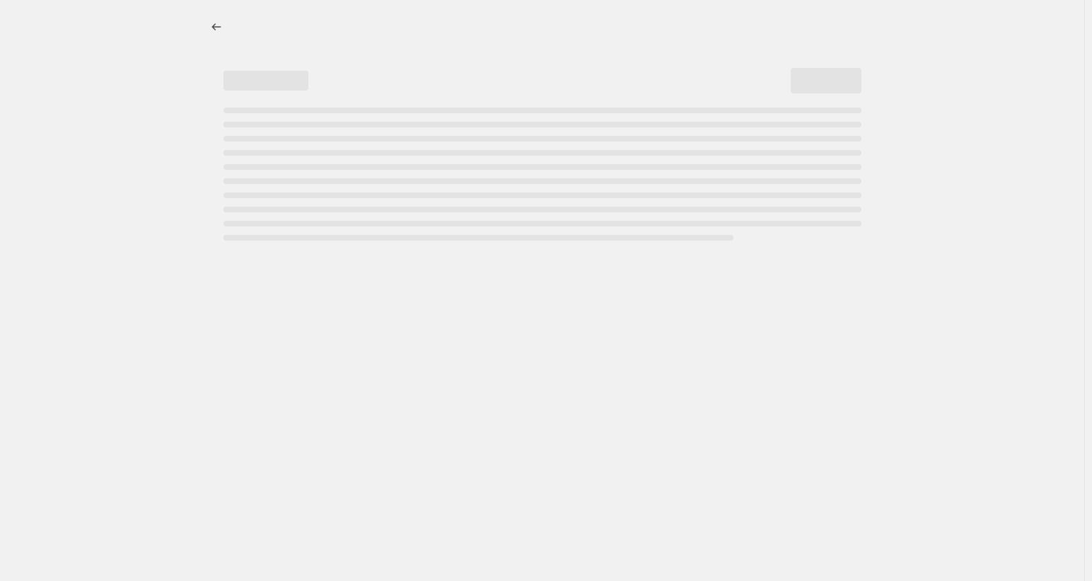
select select "percentage"
select select "not_equal"
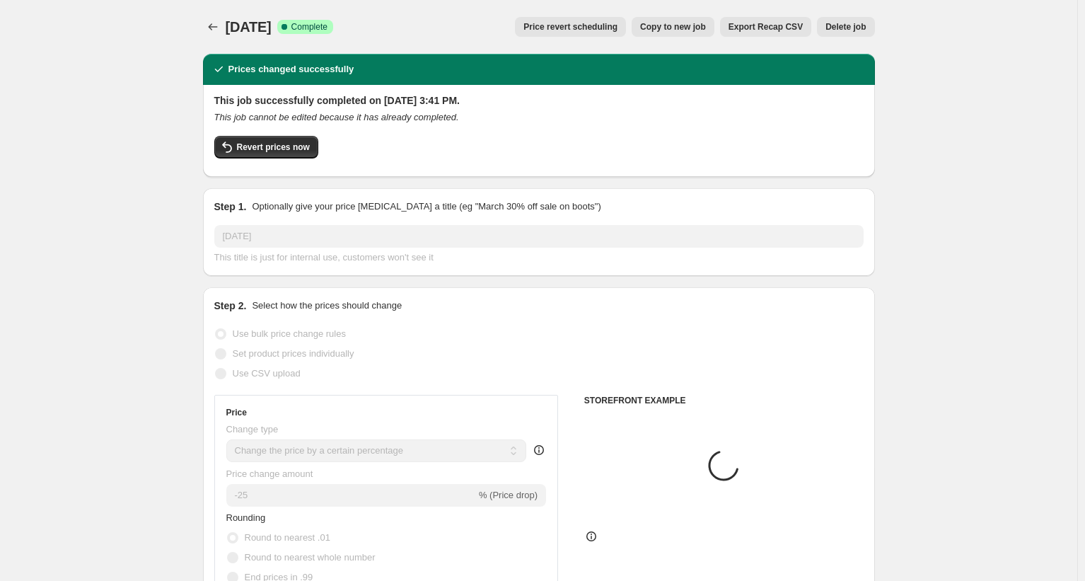
select select "tag"
select select "vendor"
